Goal: Navigation & Orientation: Find specific page/section

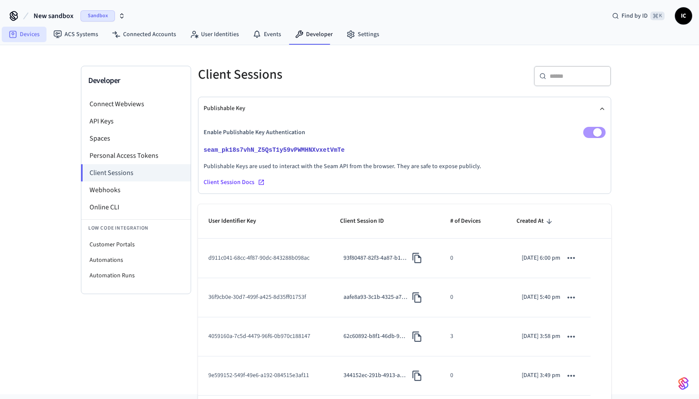
click at [15, 36] on icon at bounding box center [13, 34] width 9 height 9
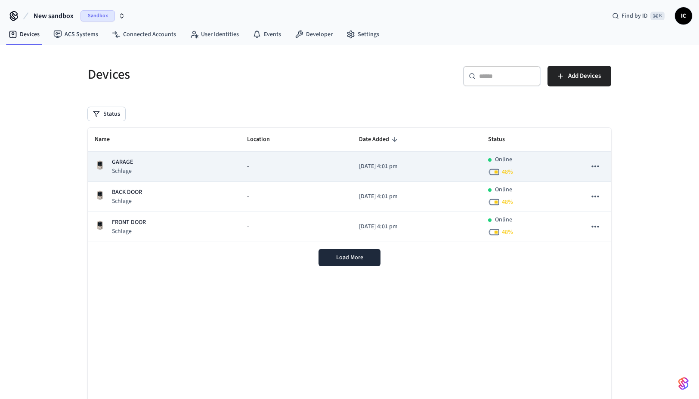
click at [205, 174] on div "GARAGE Schlage" at bounding box center [164, 167] width 139 height 18
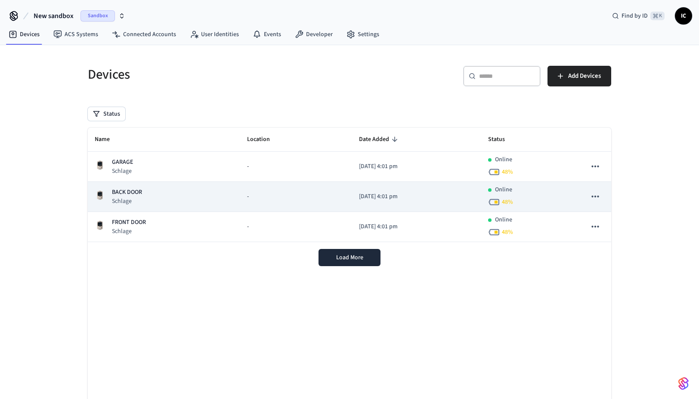
click at [164, 192] on div "BACK DOOR Schlage" at bounding box center [164, 197] width 139 height 18
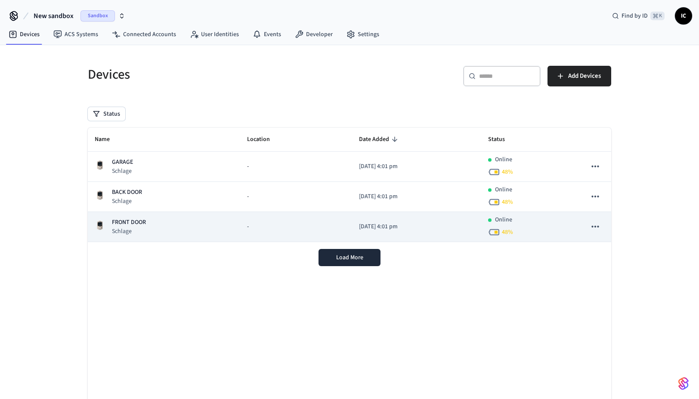
click at [150, 232] on div "FRONT DOOR Schlage" at bounding box center [164, 227] width 139 height 18
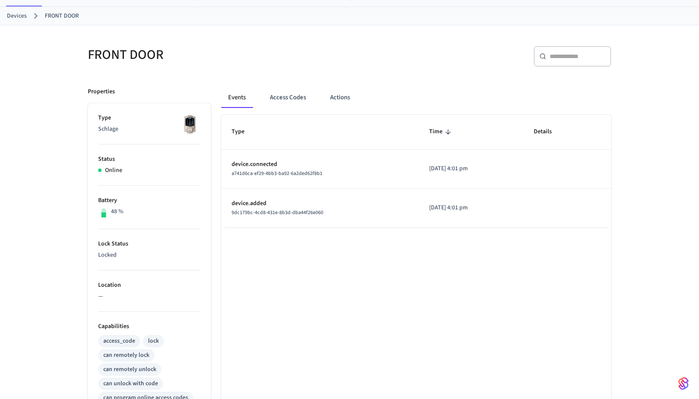
scroll to position [239, 0]
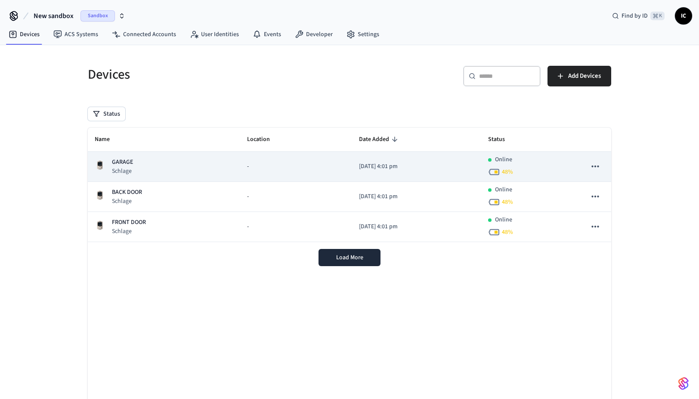
click at [128, 168] on p "Schlage" at bounding box center [122, 171] width 21 height 9
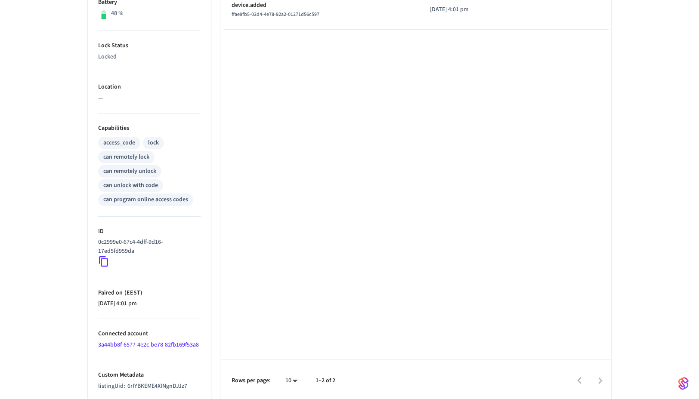
scroll to position [239, 0]
